Goal: Task Accomplishment & Management: Manage account settings

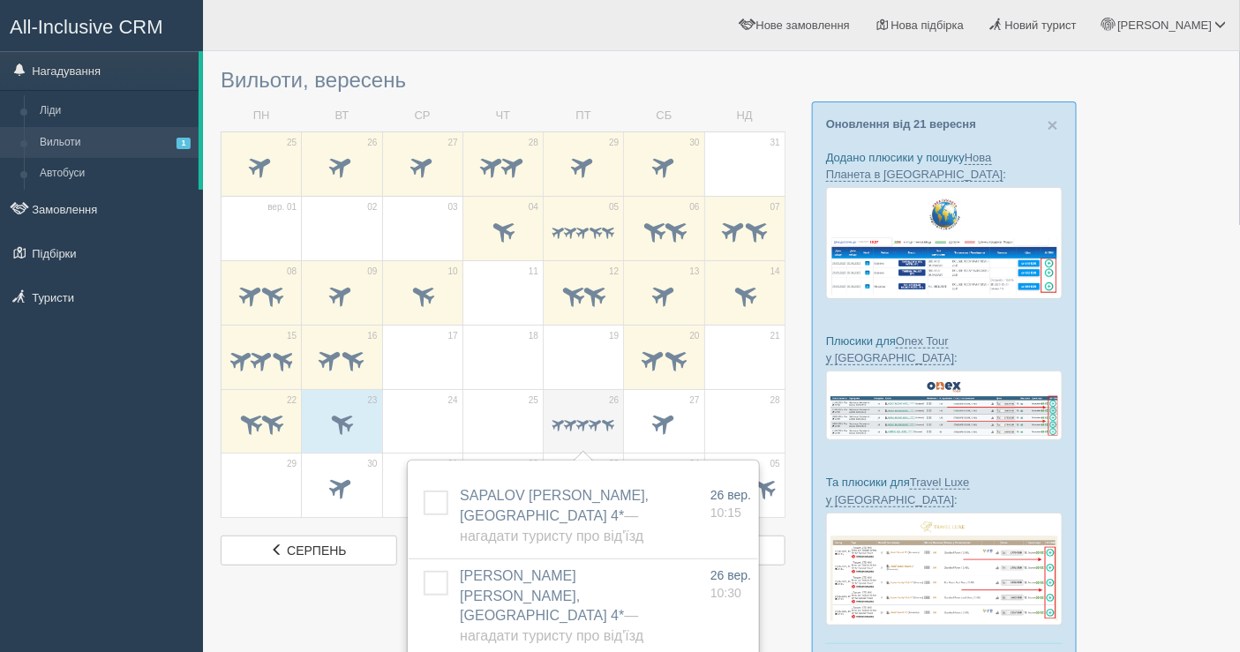
click at [571, 424] on span at bounding box center [571, 425] width 17 height 17
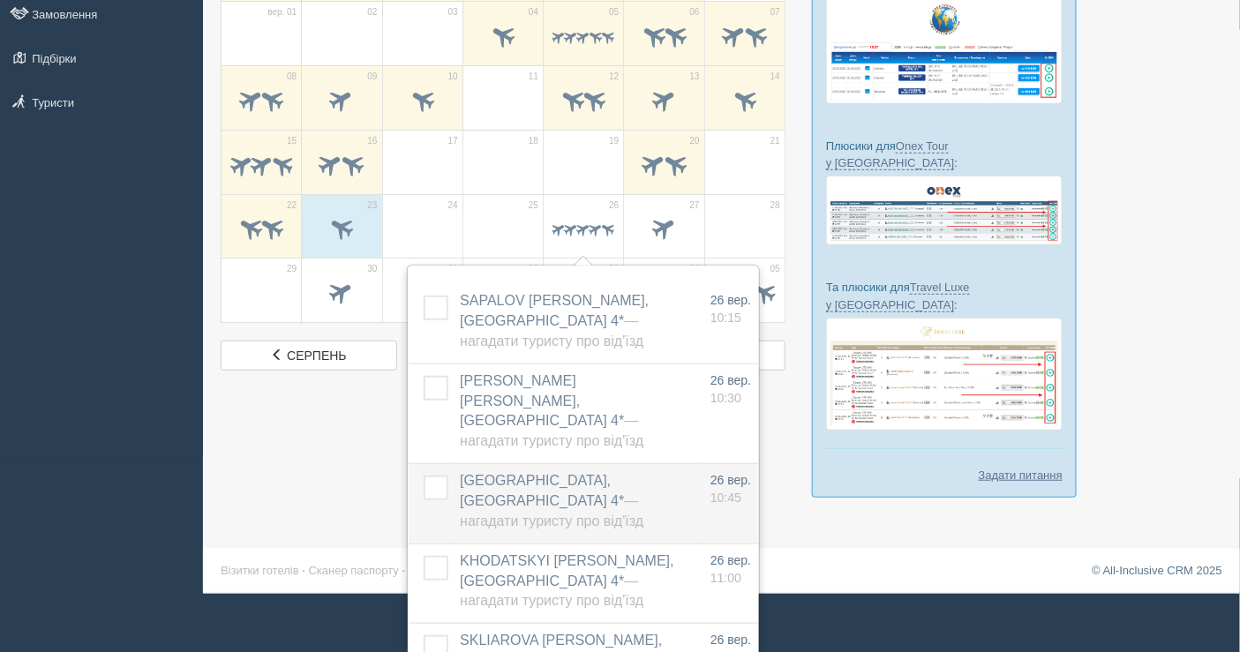
scroll to position [196, 0]
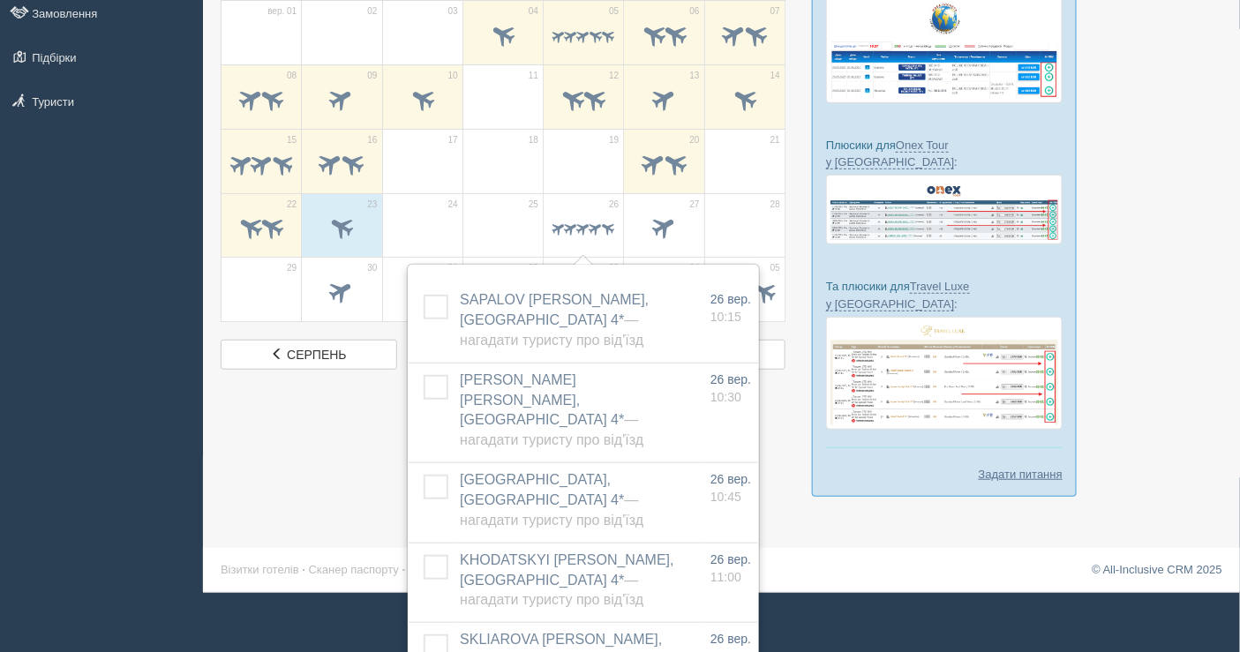
click at [354, 456] on div at bounding box center [722, 189] width 1002 height 651
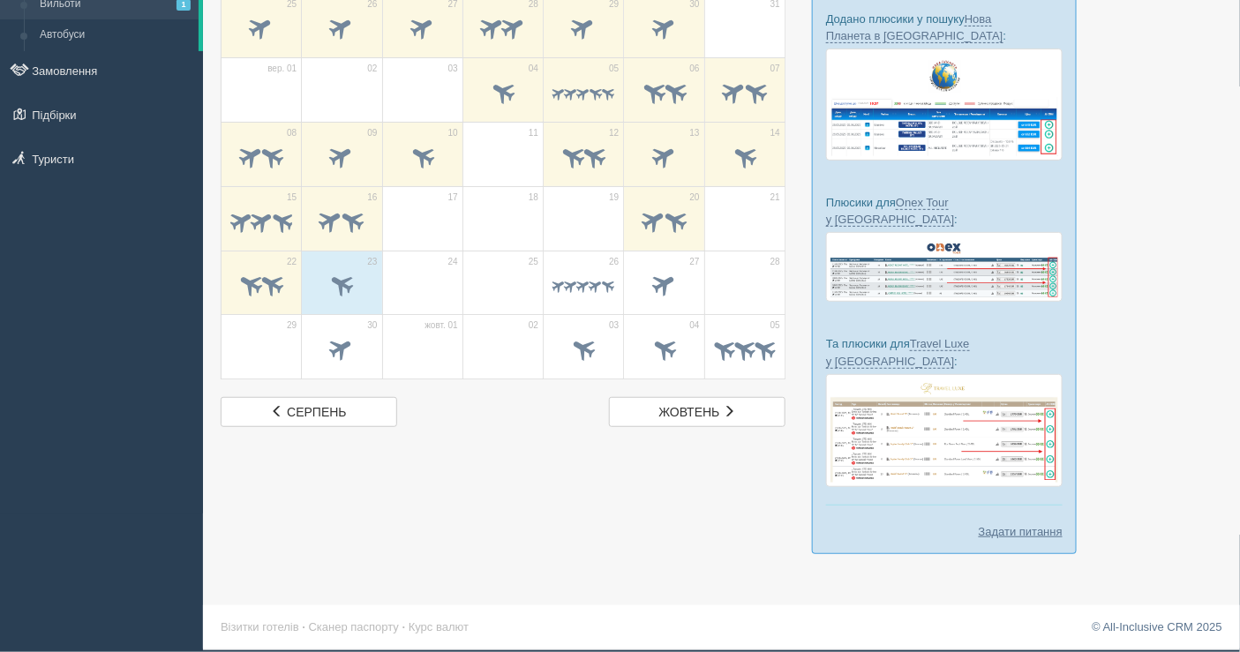
scroll to position [102, 0]
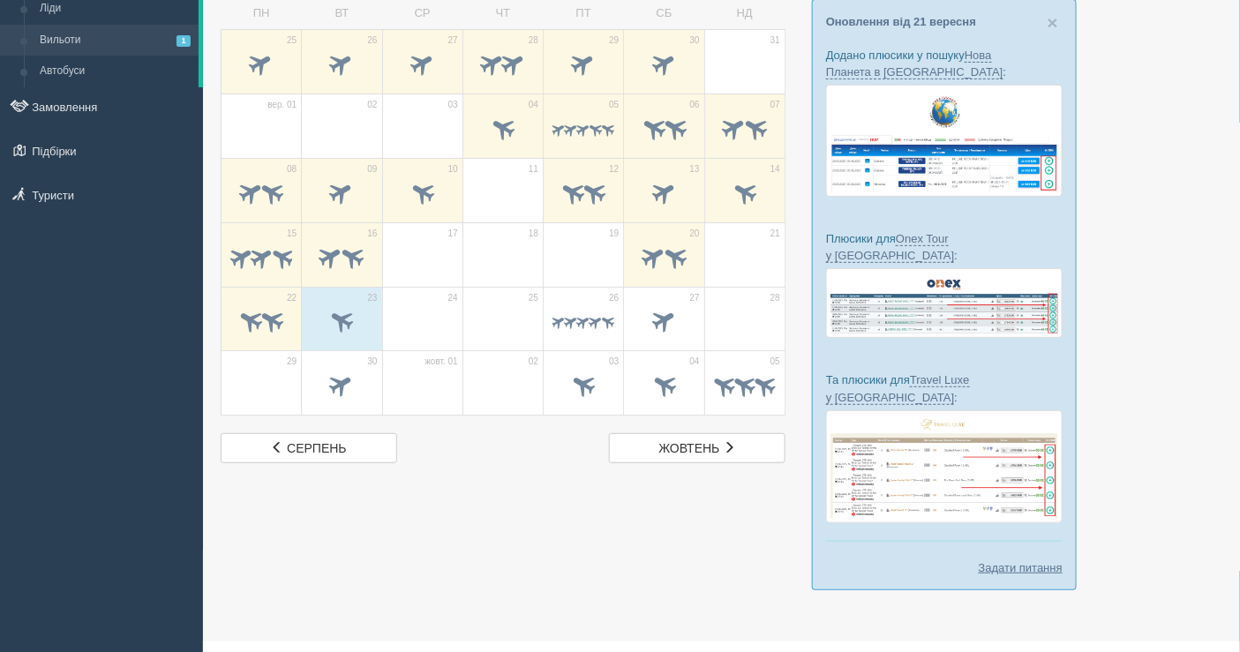
click at [1183, 347] on div at bounding box center [722, 283] width 1002 height 651
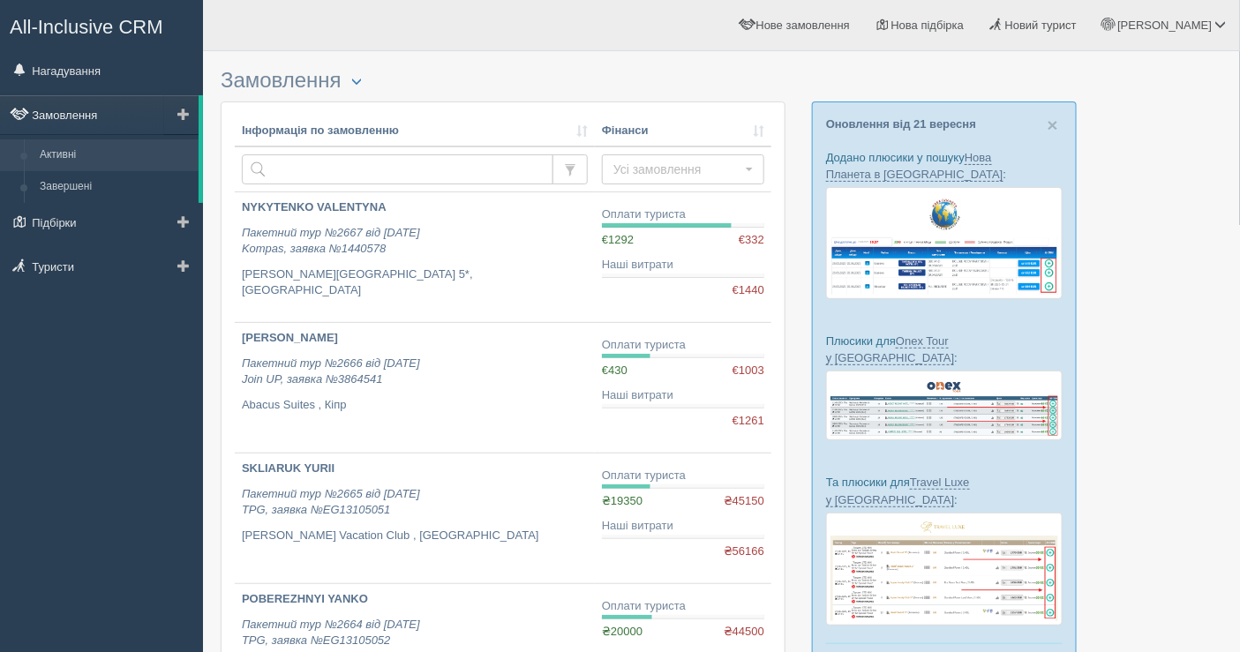
click at [64, 111] on link "Замовлення" at bounding box center [99, 114] width 199 height 39
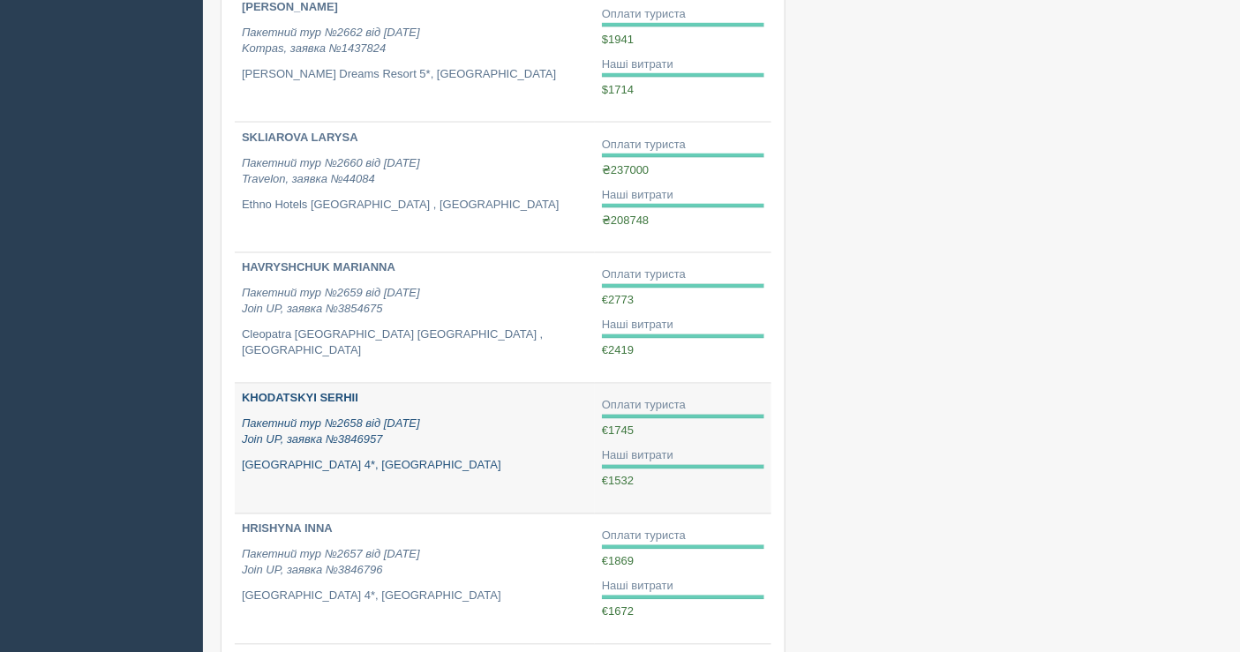
scroll to position [883, 0]
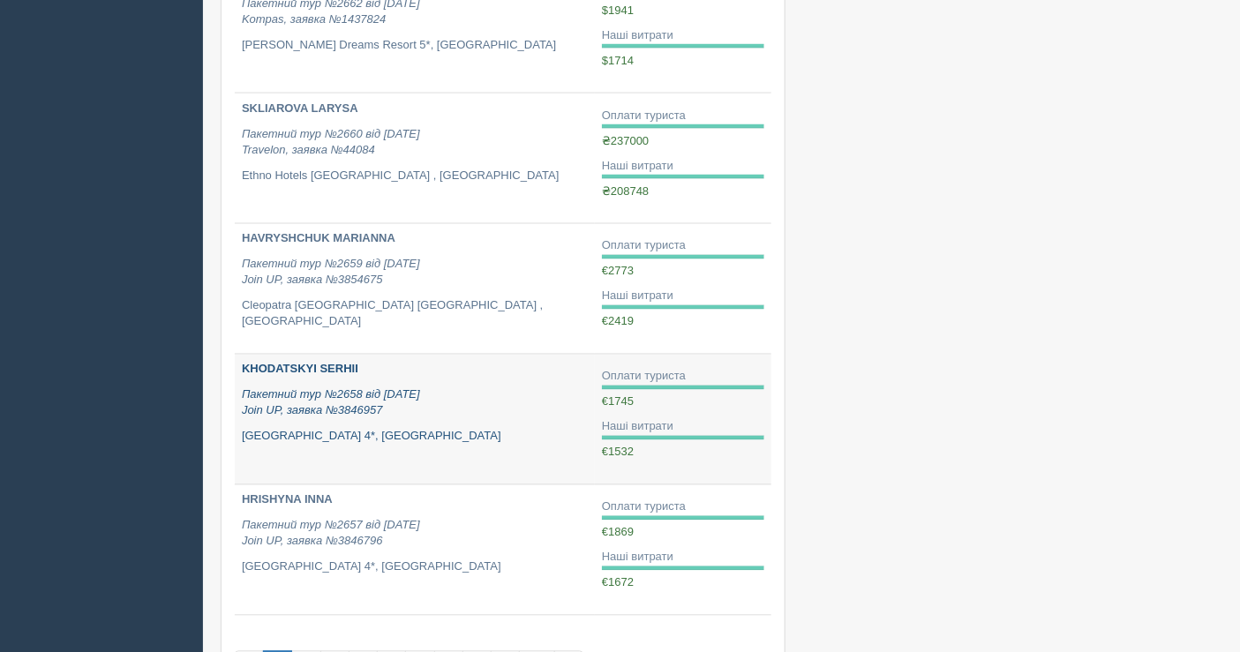
click at [478, 429] on p "[GEOGRAPHIC_DATA] 4*, [GEOGRAPHIC_DATA]" at bounding box center [415, 437] width 346 height 17
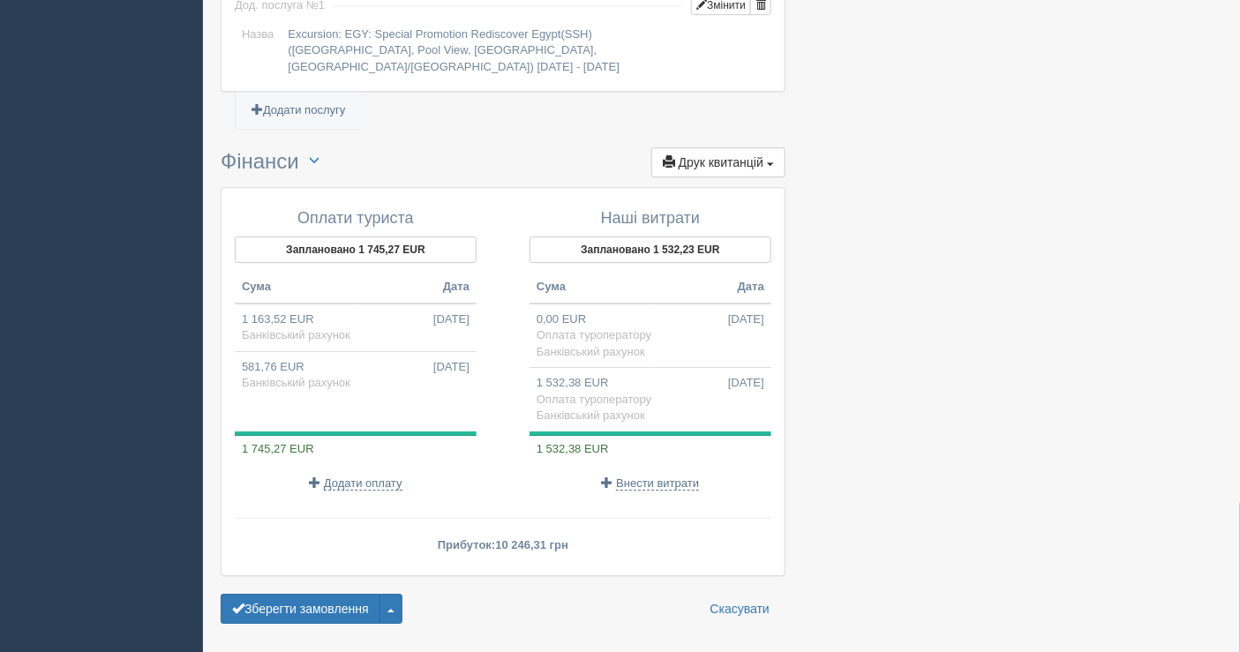
scroll to position [1755, 0]
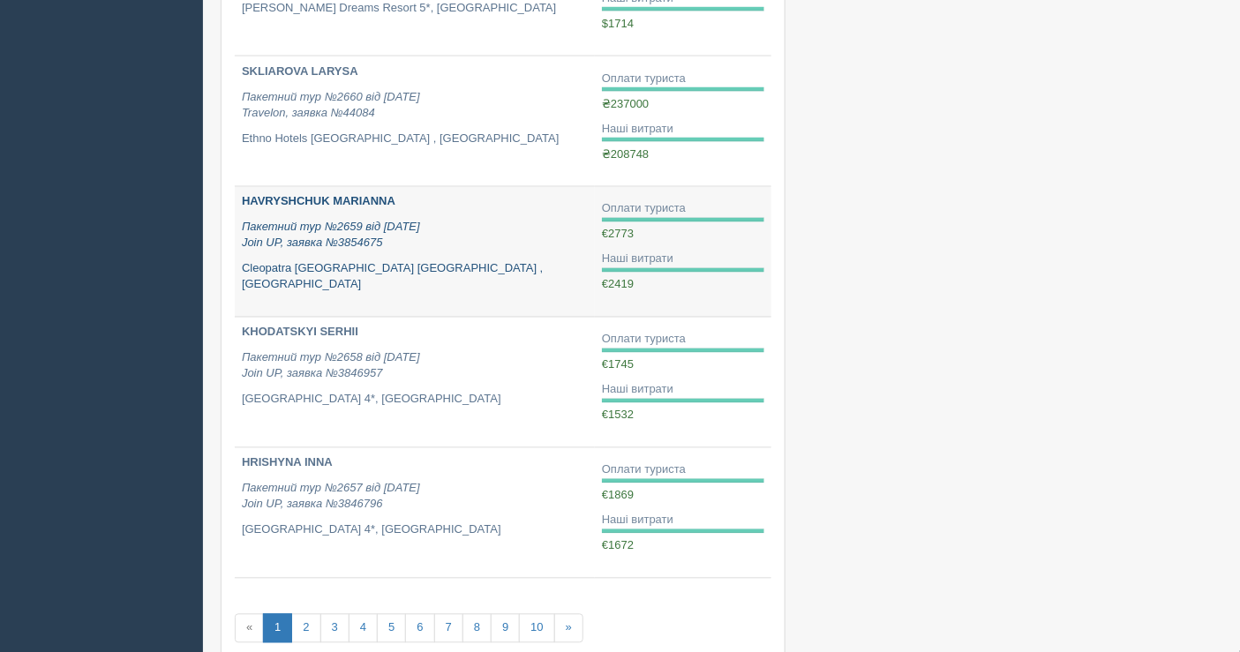
scroll to position [1055, 0]
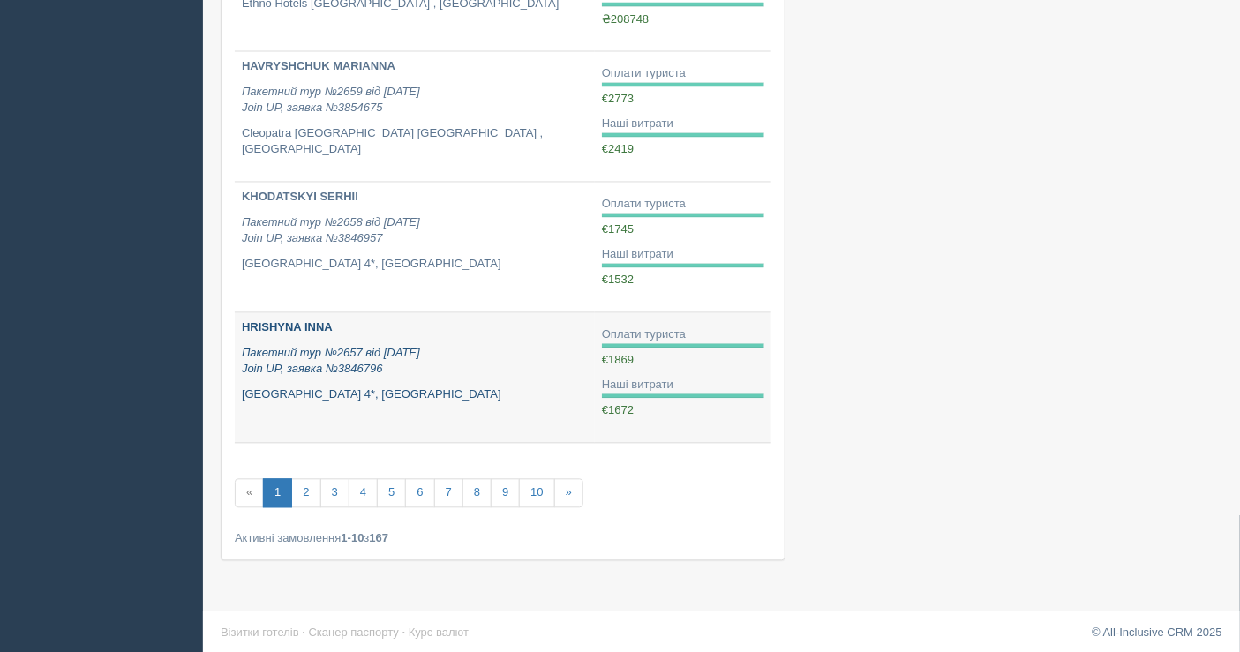
click at [371, 381] on div "HRISHYNA INNA Пакетний тур №2657 від [DATE] Join UP, заявка №3846796 [GEOGRAPHI…" at bounding box center [415, 361] width 346 height 83
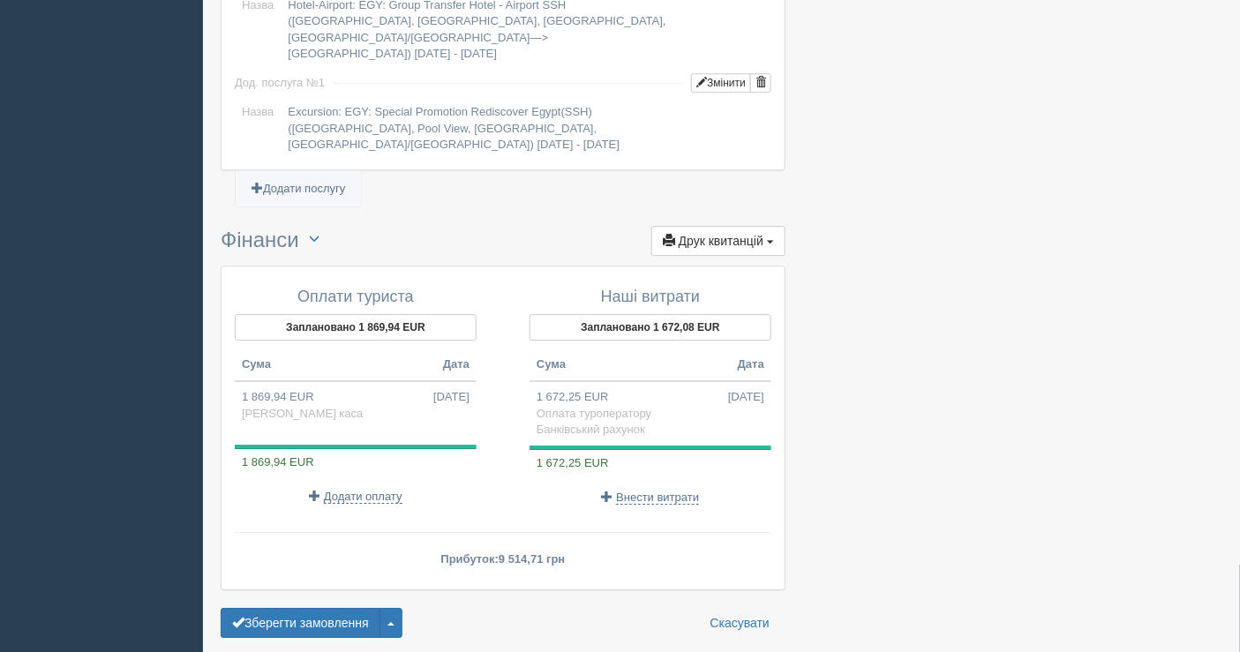
scroll to position [1707, 0]
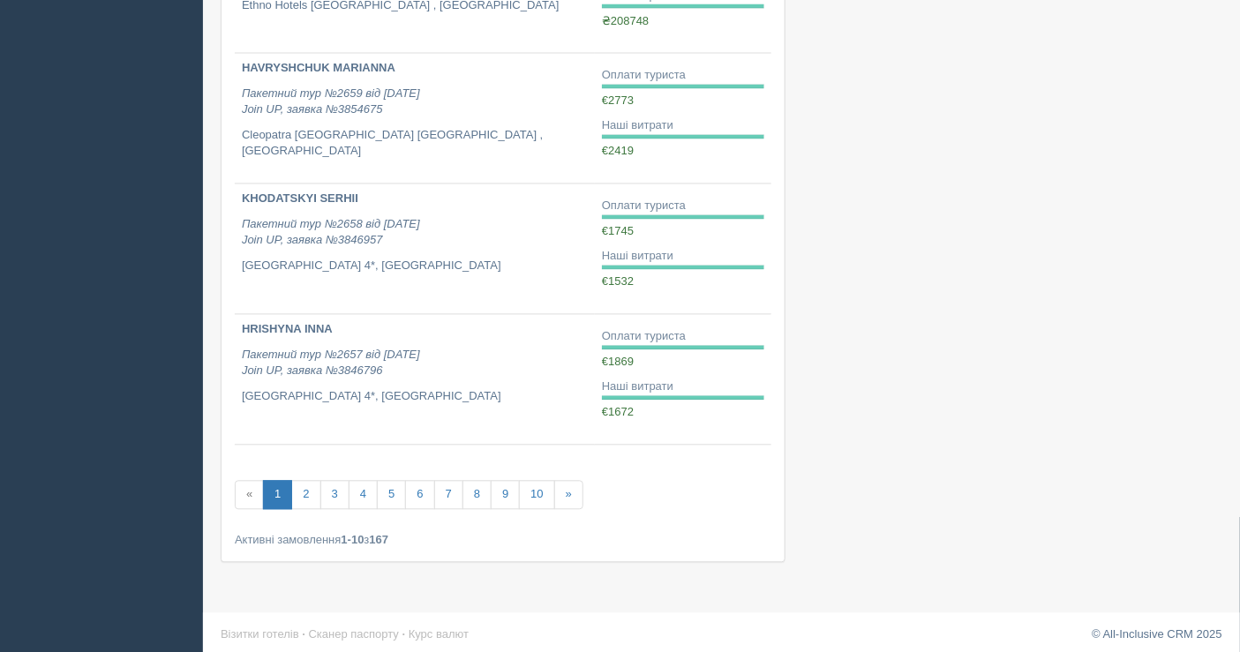
scroll to position [1055, 0]
click at [303, 488] on link "2" at bounding box center [305, 493] width 29 height 29
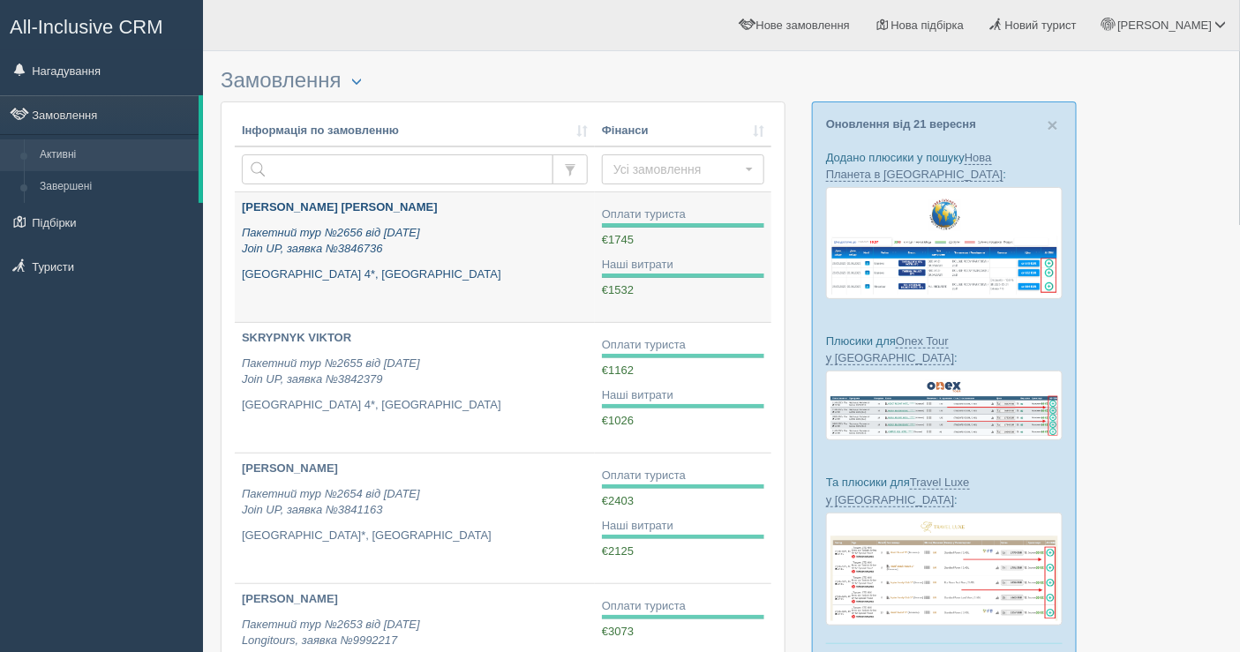
click at [325, 258] on div "Грішина Тетена Петрівна Пакетний тур №2656 від 05.09.2025 Join UP, заявка №3846…" at bounding box center [415, 241] width 346 height 83
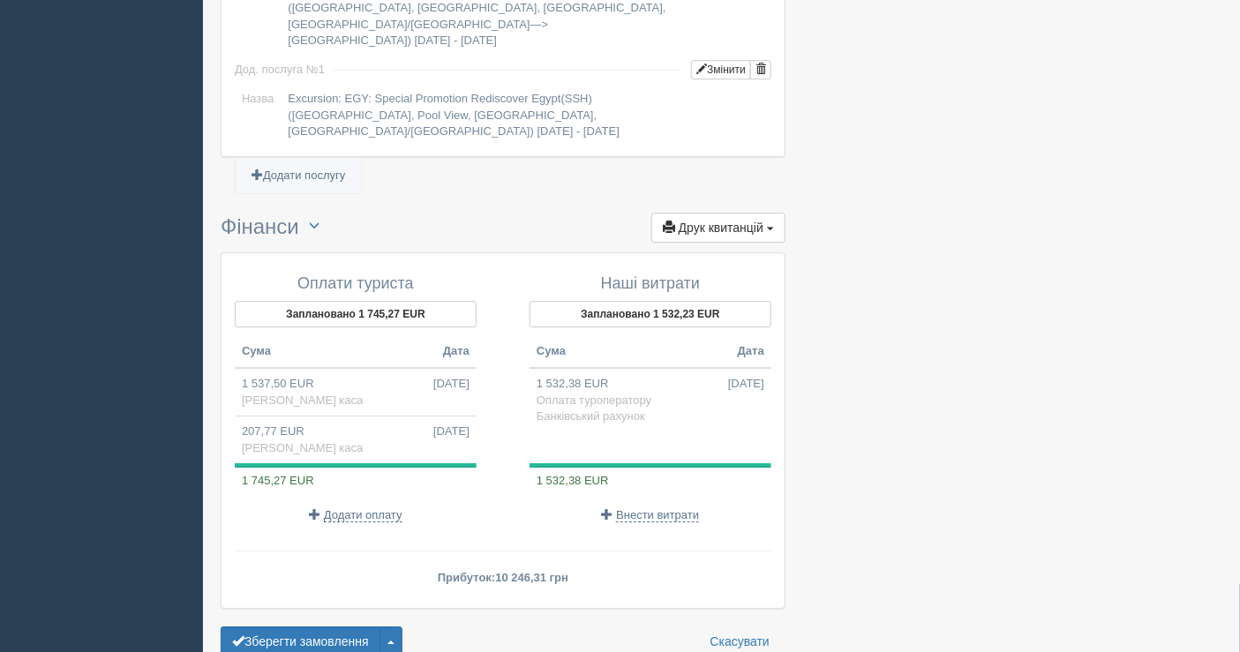
scroll to position [1706, 0]
